Goal: Information Seeking & Learning: Learn about a topic

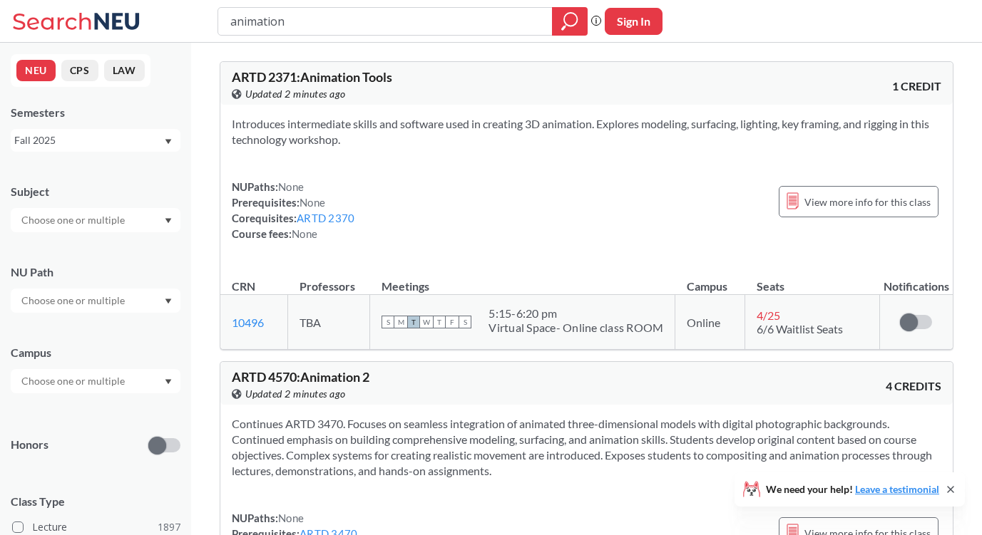
scroll to position [1256, 0]
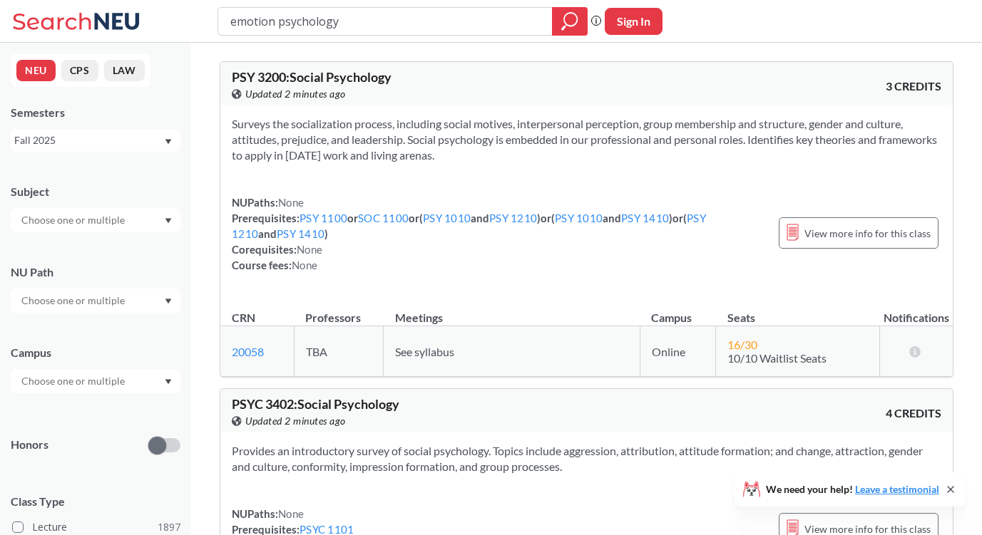
drag, startPoint x: 277, startPoint y: 23, endPoint x: 192, endPoint y: 22, distance: 84.8
click at [192, 22] on div "emotion psychology Phrase search guarantees the exact search appears in the res…" at bounding box center [491, 21] width 982 height 43
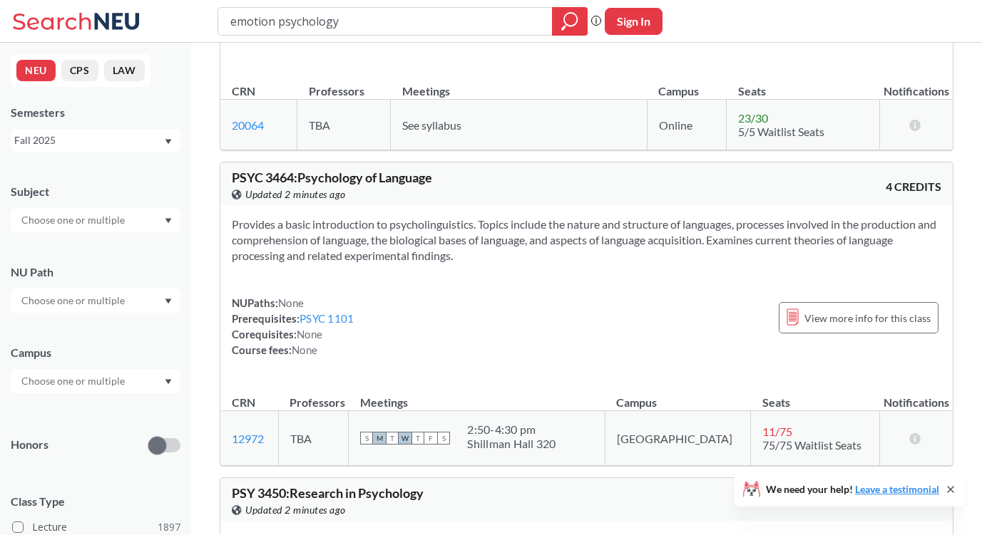
scroll to position [3591, 0]
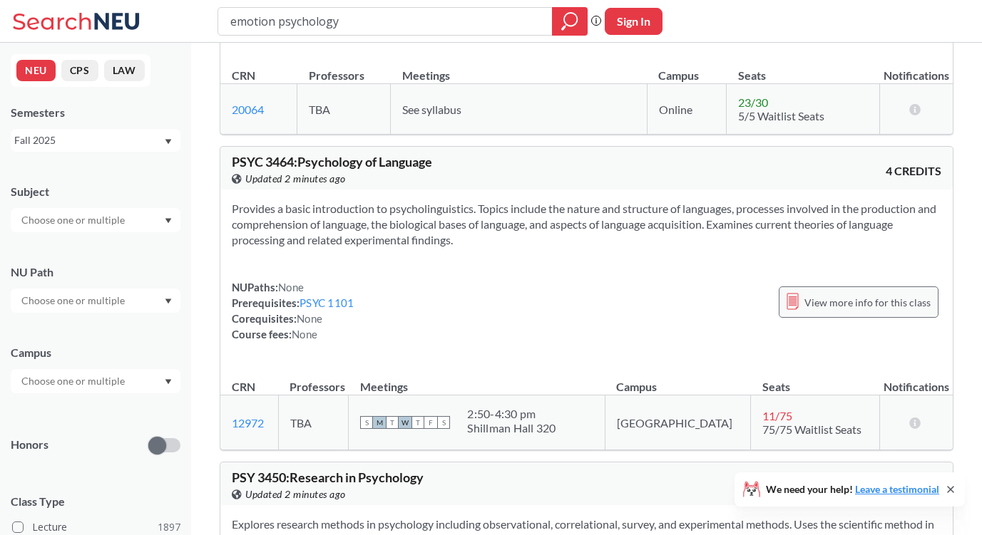
click at [821, 287] on div "View more info for this class" at bounding box center [859, 302] width 160 height 31
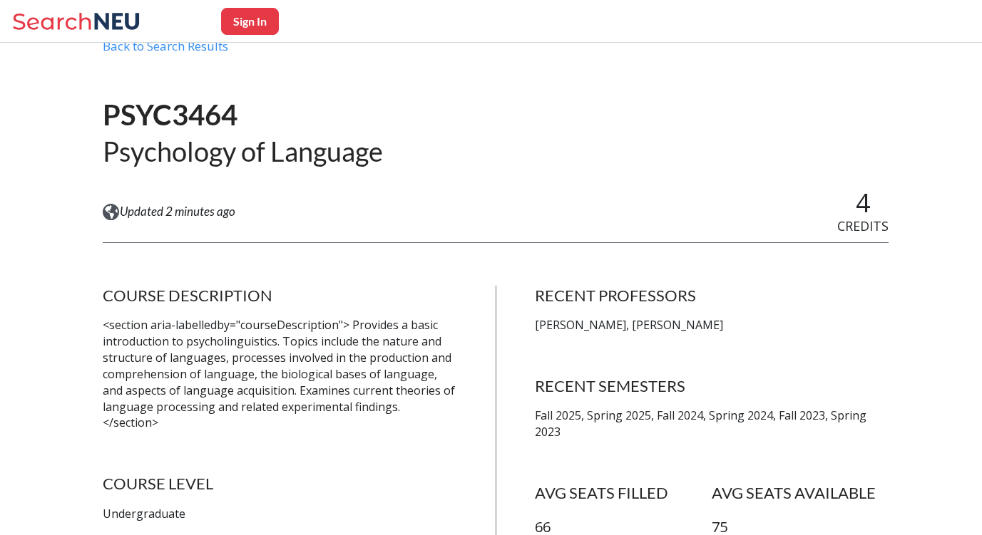
scroll to position [195, 0]
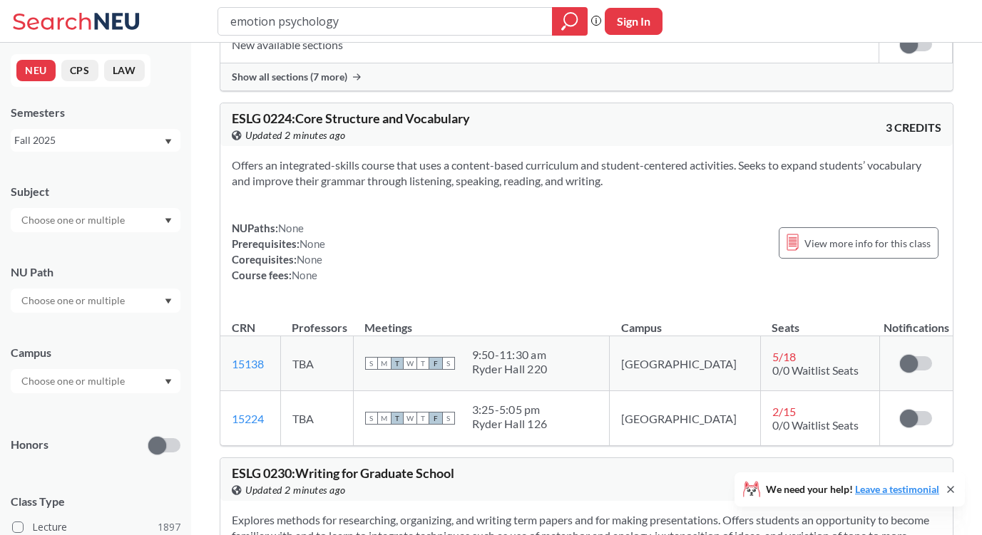
scroll to position [16287, 0]
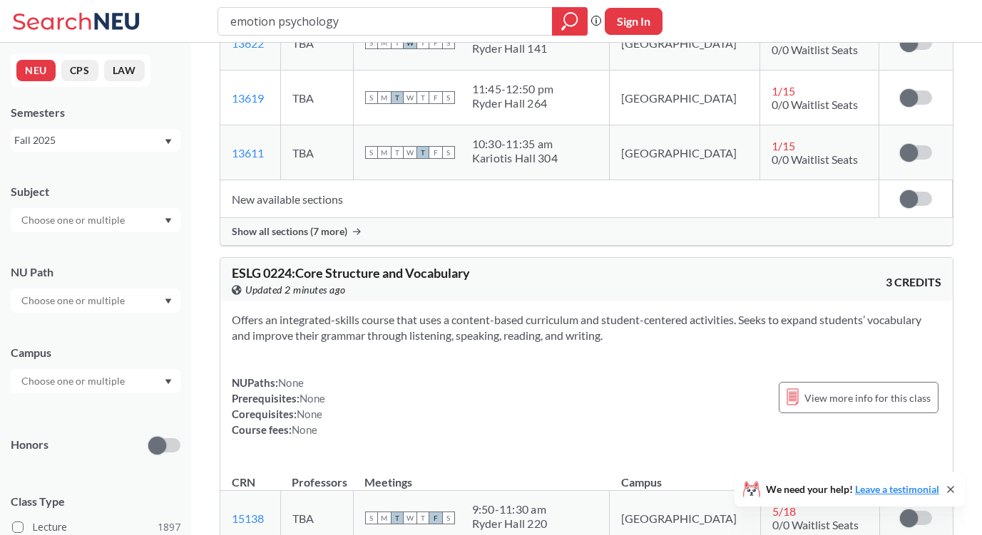
click at [159, 218] on div at bounding box center [96, 220] width 170 height 24
click at [399, 301] on div "Offers an integrated-skills course that uses a content-based curriculum and stu…" at bounding box center [586, 381] width 732 height 160
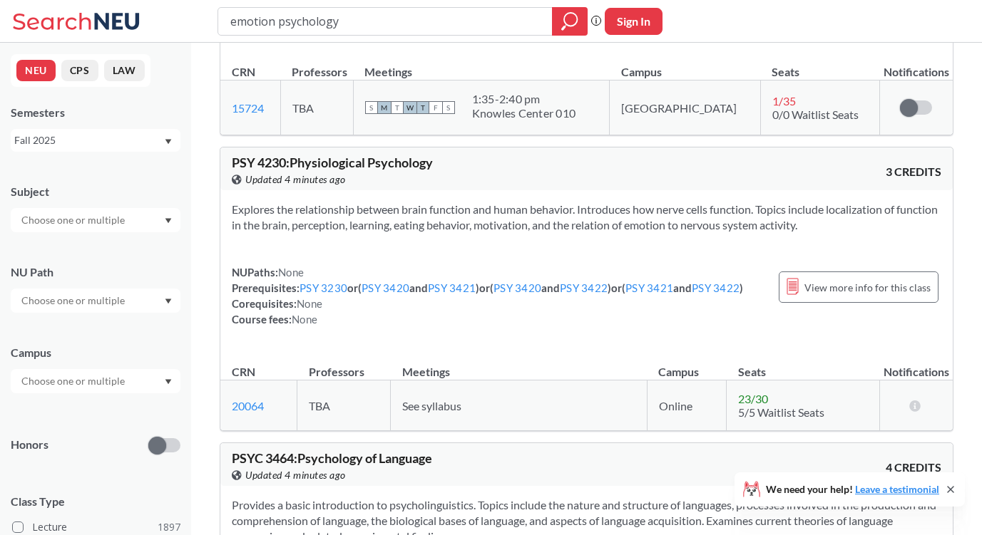
scroll to position [3302, 0]
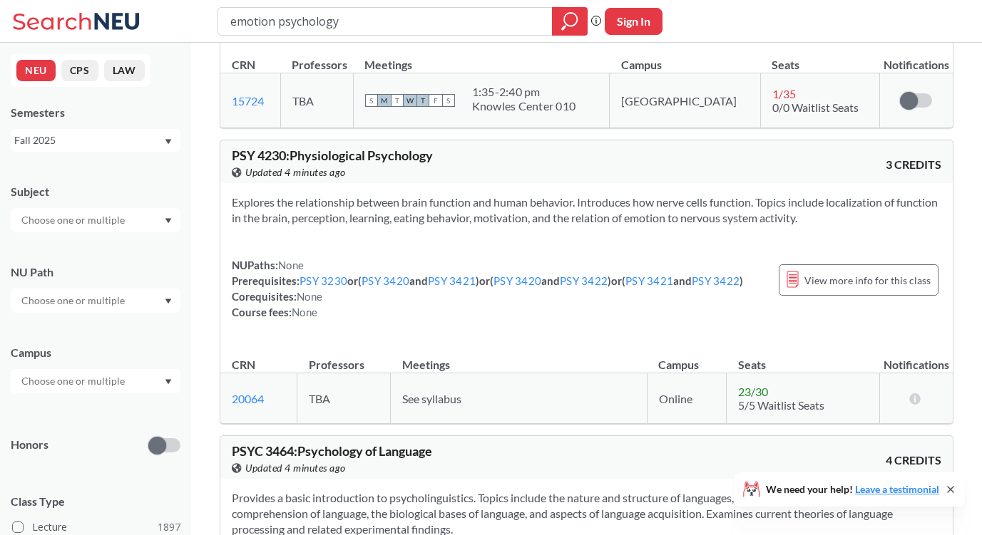
click at [949, 489] on icon at bounding box center [950, 490] width 6 height 6
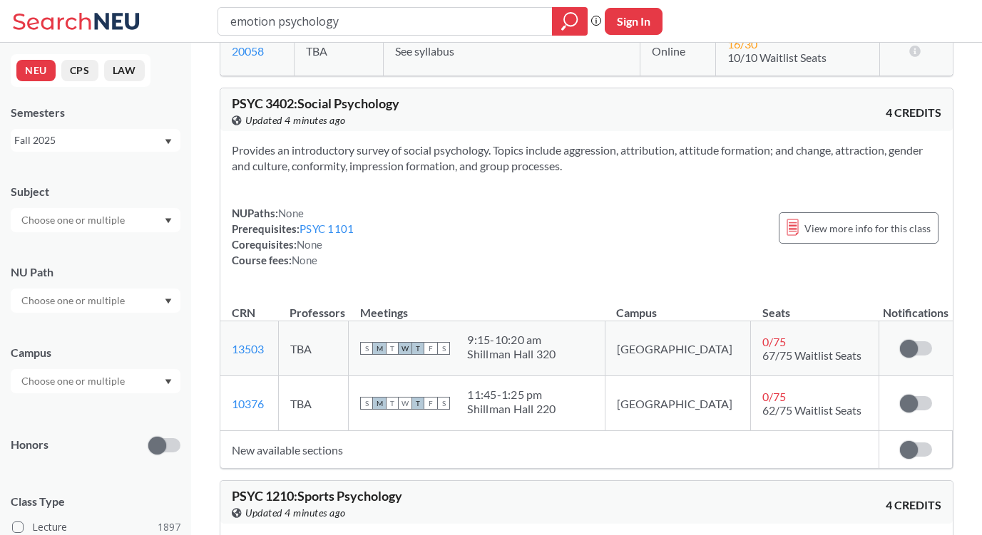
scroll to position [294, 0]
